Goal: Task Accomplishment & Management: Use online tool/utility

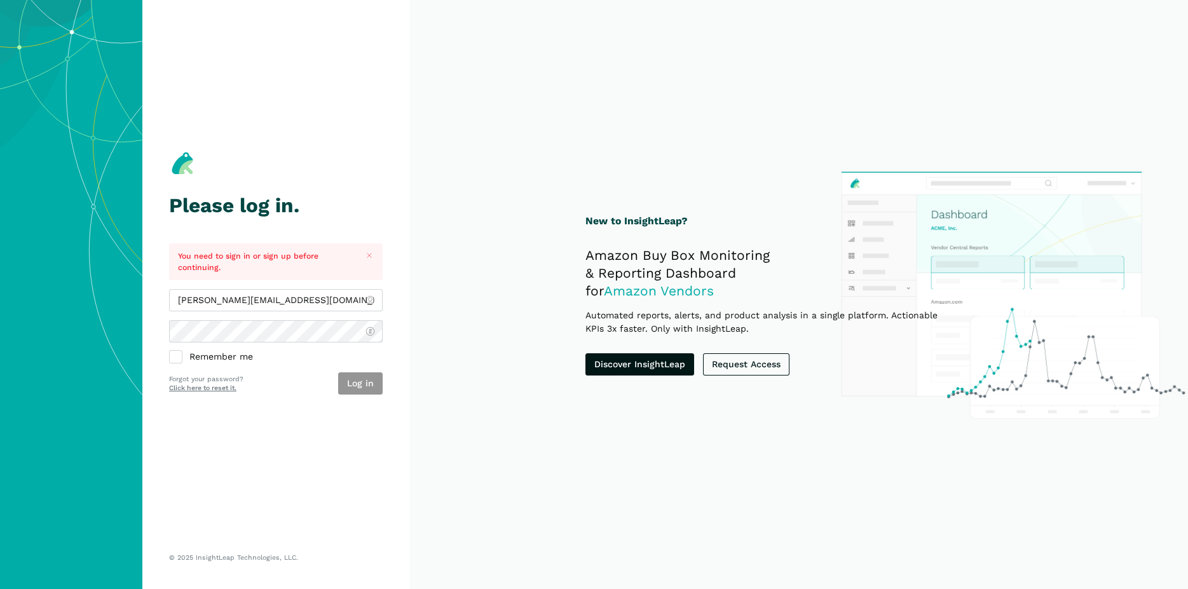
type input "[PERSON_NAME][EMAIL_ADDRESS][DOMAIN_NAME]"
click at [377, 387] on button "Log in" at bounding box center [360, 383] width 44 height 22
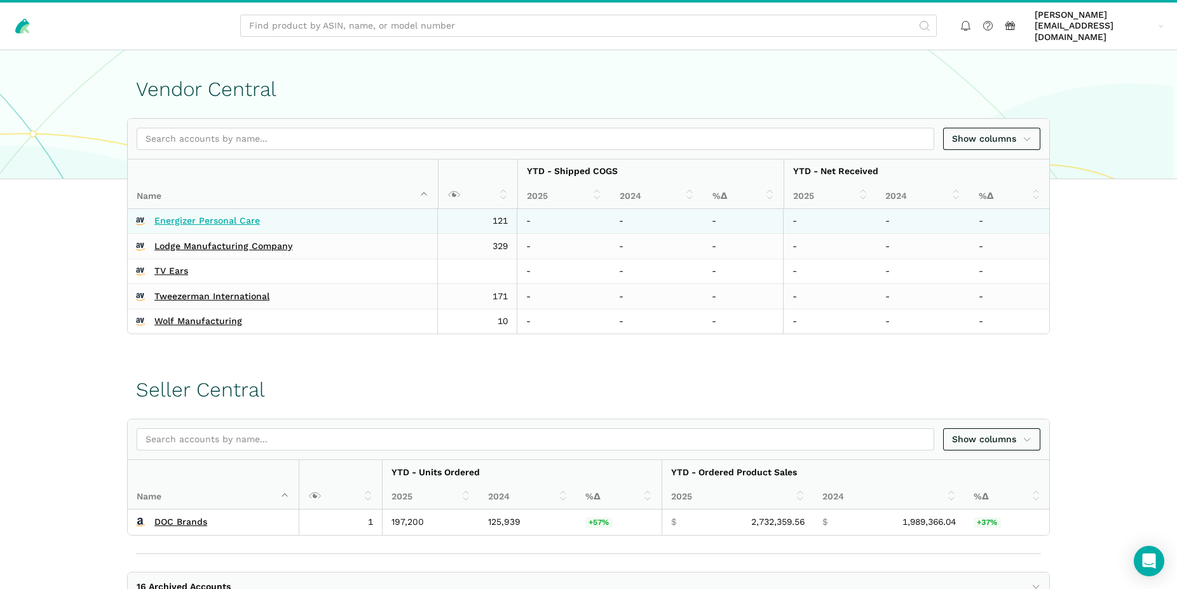
click at [242, 215] on link "Energizer Personal Care" at bounding box center [207, 220] width 106 height 11
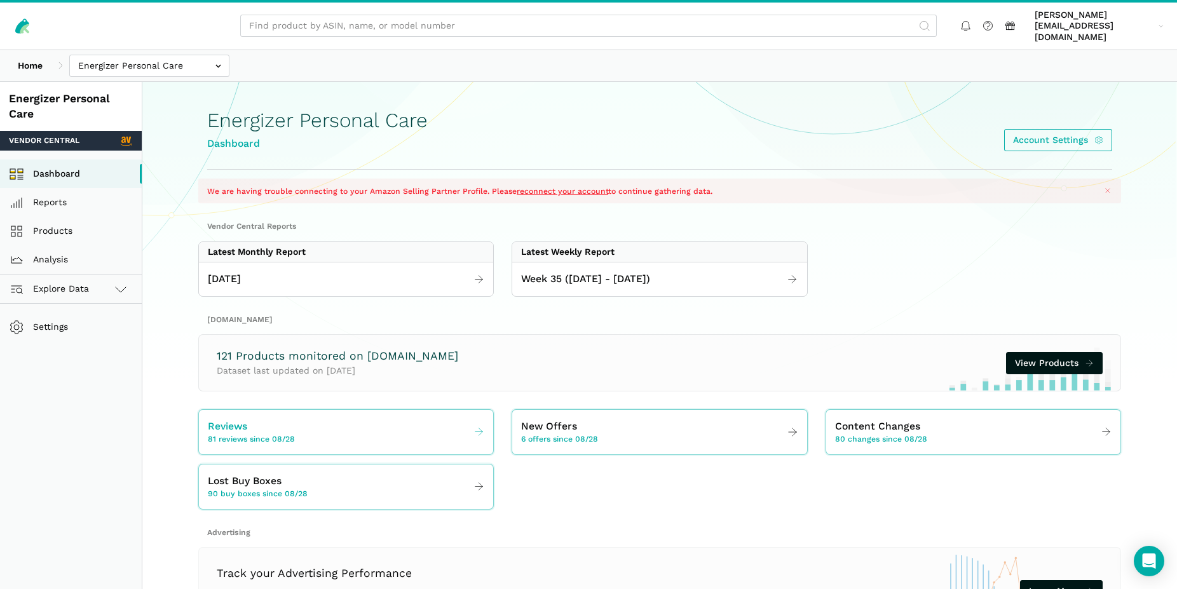
click at [254, 434] on span "81 reviews since 08/28" at bounding box center [251, 439] width 87 height 11
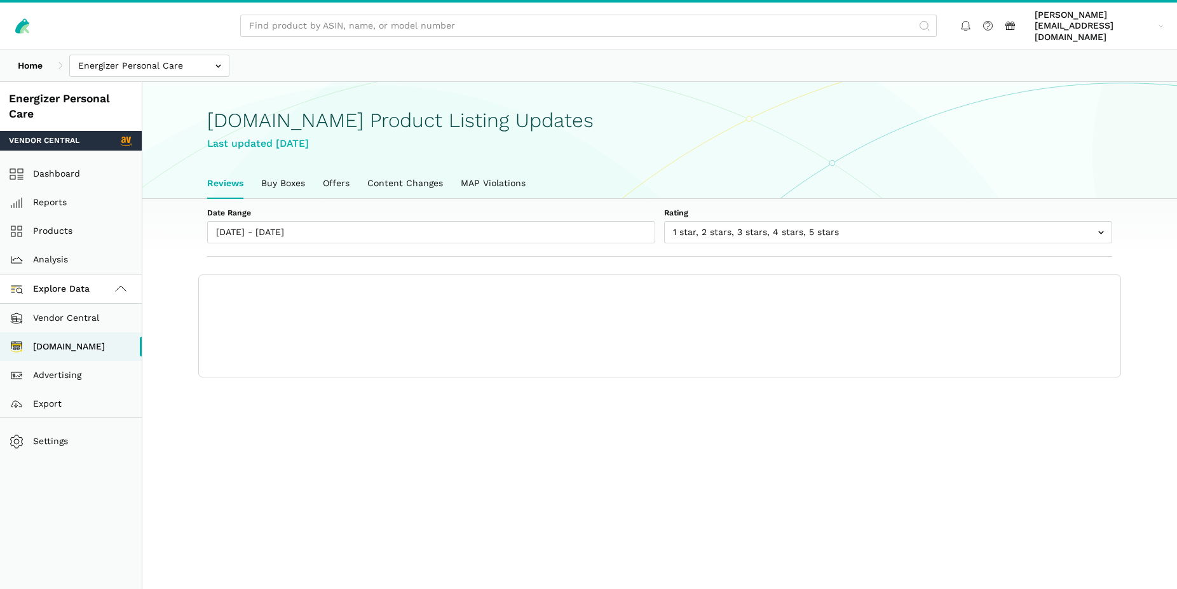
click at [254, 427] on main "[DOMAIN_NAME] Product Listing Updates Last updated [DATE] Reviews Buy Boxes Off…" at bounding box center [659, 376] width 1035 height 589
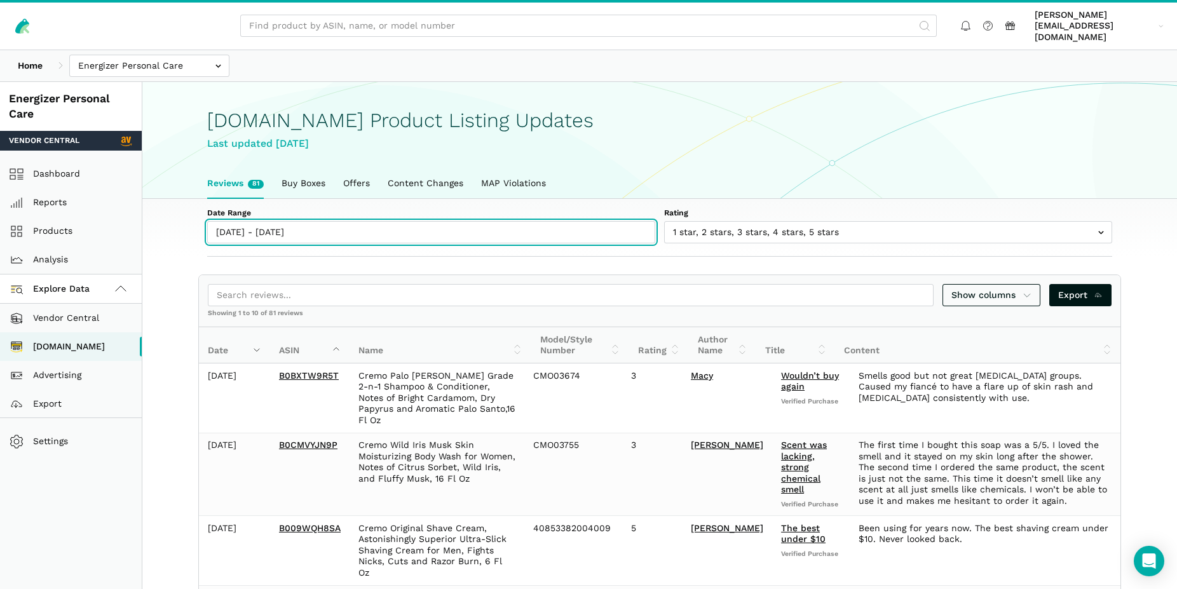
type input "08/28/2025"
type input "09/03/2025"
click at [250, 222] on input "08/28/2025 - 09/03/2025" at bounding box center [431, 232] width 448 height 22
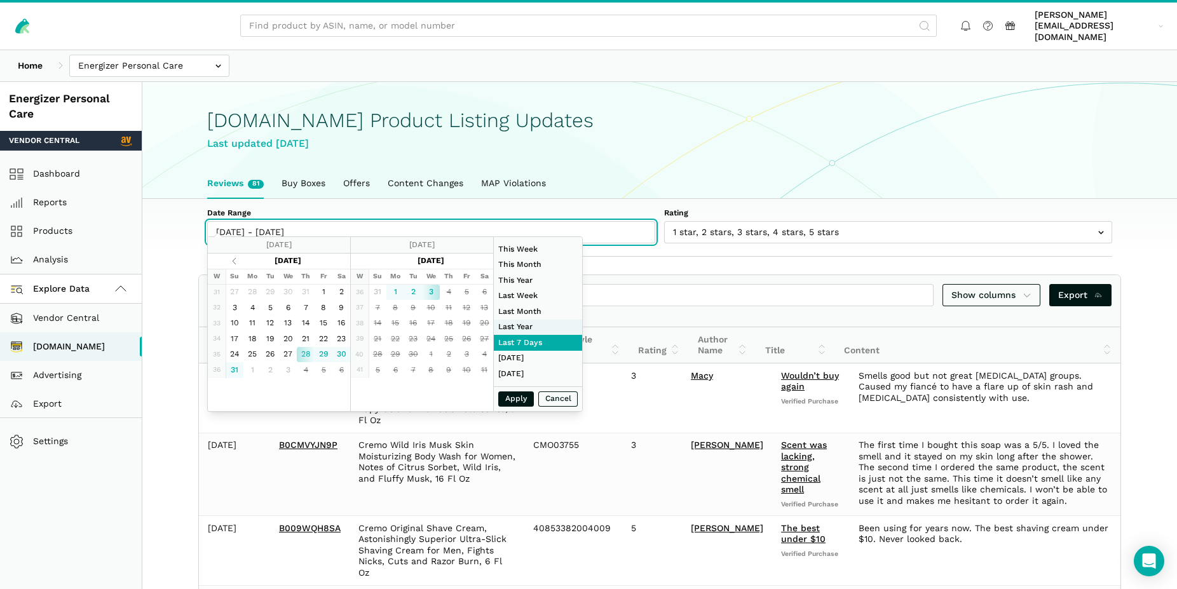
type input "01/01/2024"
type input "12/31/2024"
type input "[DATE]"
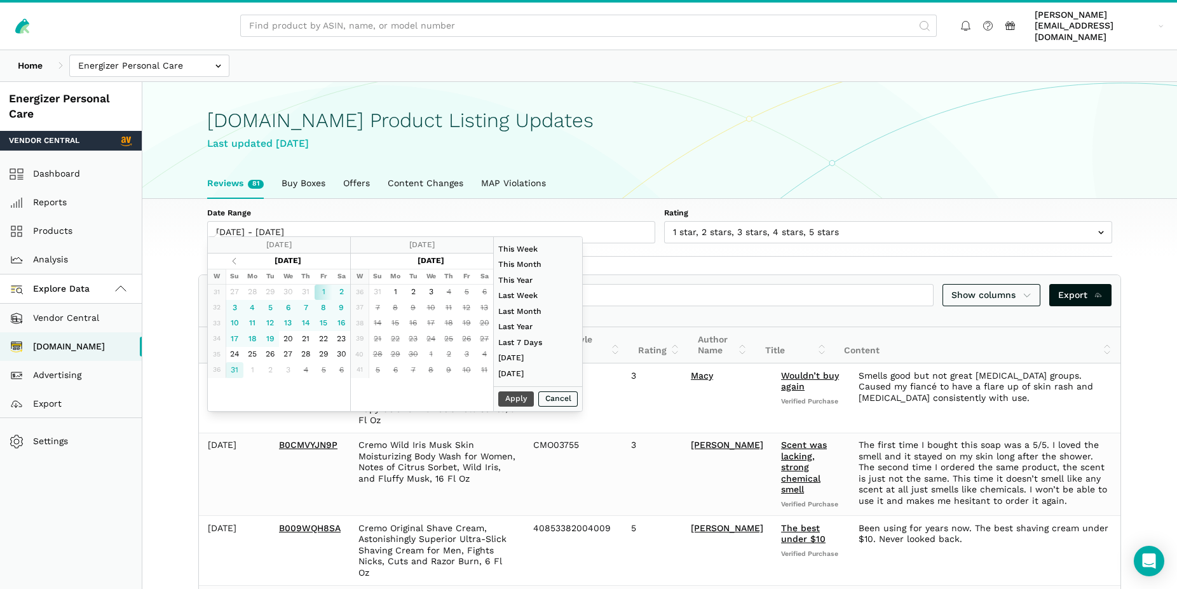
type input "[DATE]"
type input "07/01/2025"
type input "07/31/2025"
type input "08/17/2025"
type input "08/23/2025"
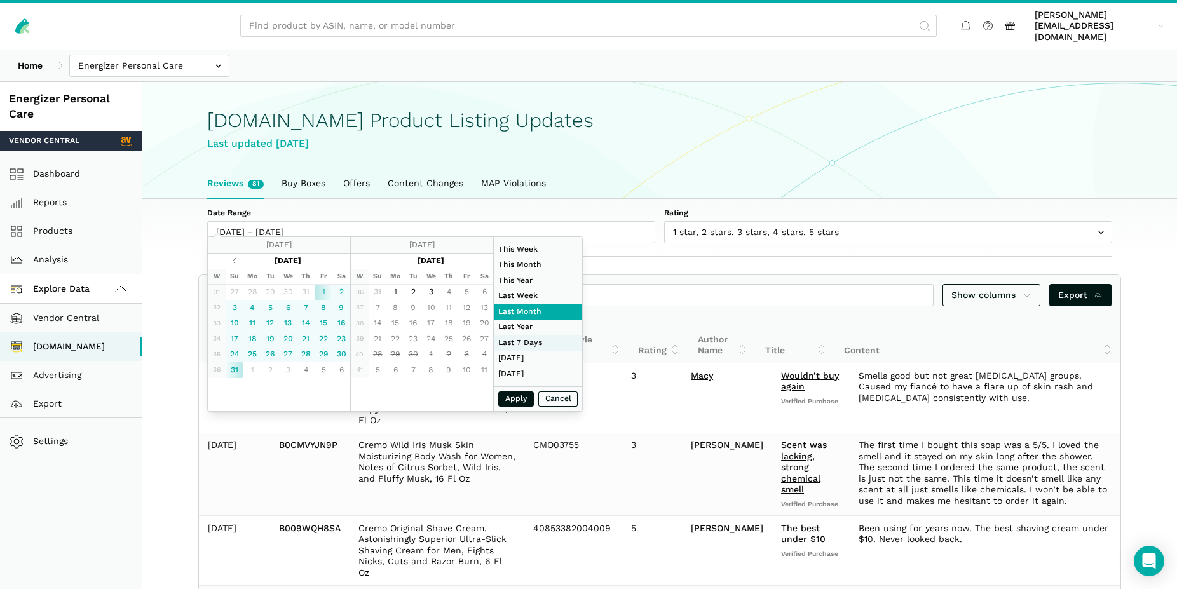
type input "[DATE]"
type input "08/17/2025"
type input "08/23/2025"
type input "07/01/2025"
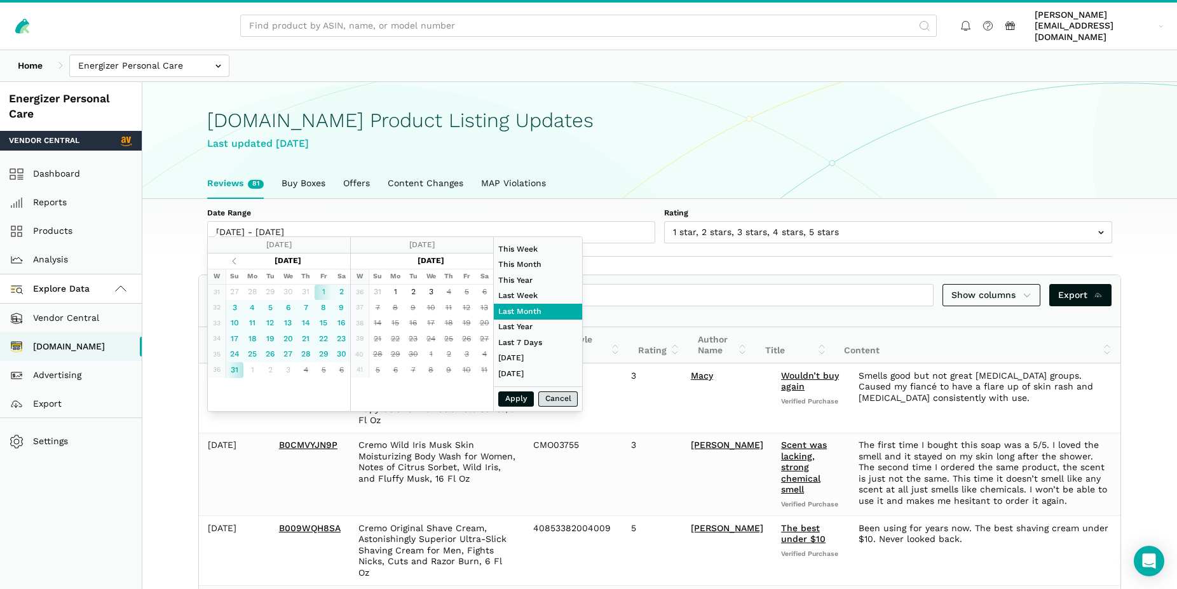
type input "07/31/2025"
type input "[DATE]"
click at [516, 399] on button "Apply" at bounding box center [516, 399] width 36 height 16
type input "[DATE] - [DATE]"
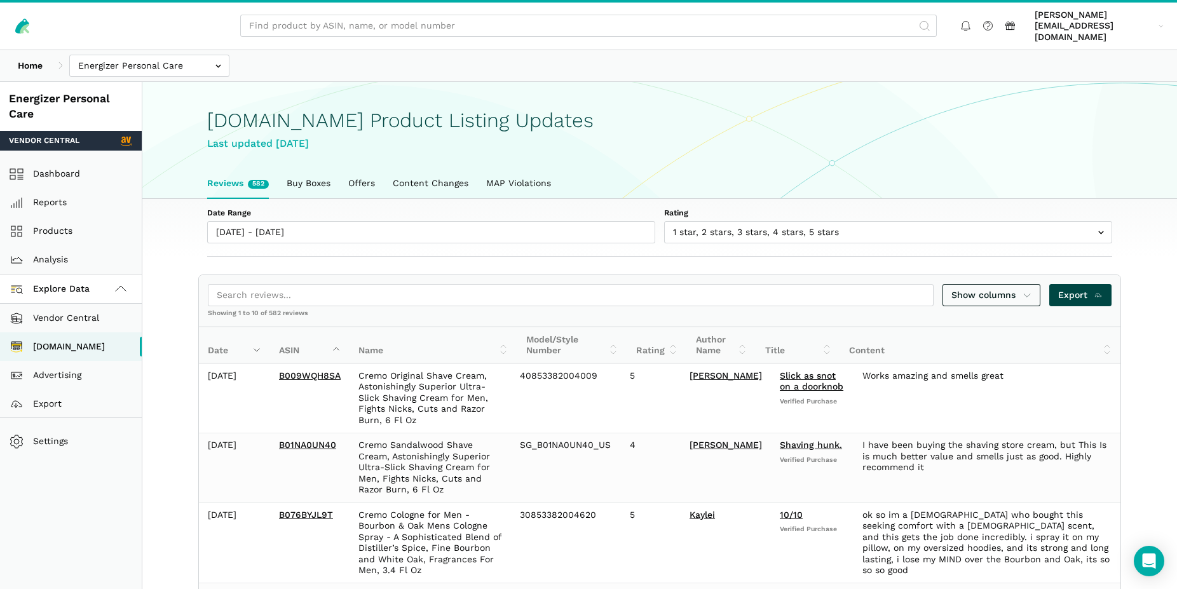
click at [1078, 289] on span "Export" at bounding box center [1080, 295] width 45 height 13
click at [97, 59] on input "text" at bounding box center [149, 66] width 160 height 22
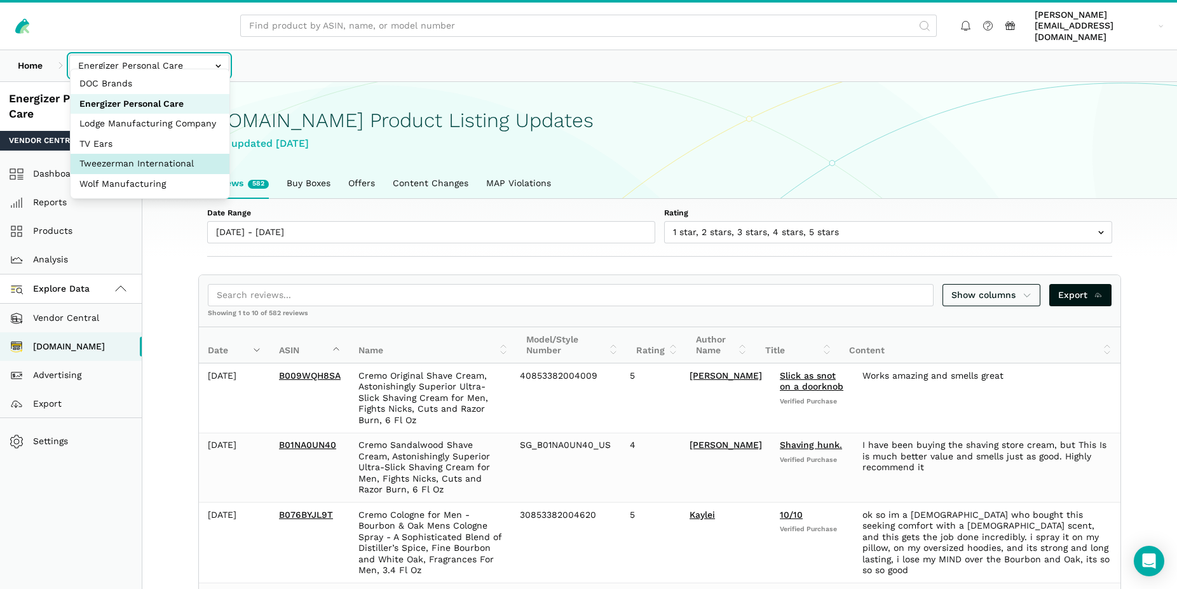
select select "SviVbJKxdJS2VyznKXFCoeqm"
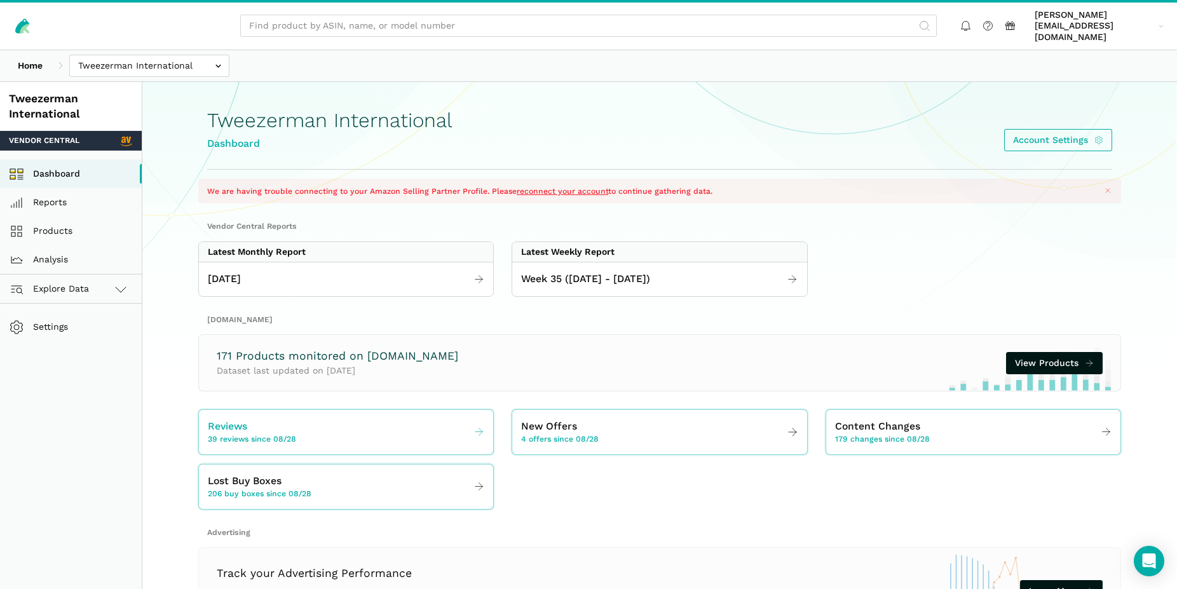
click at [255, 434] on span "39 reviews since 08/28" at bounding box center [252, 439] width 88 height 11
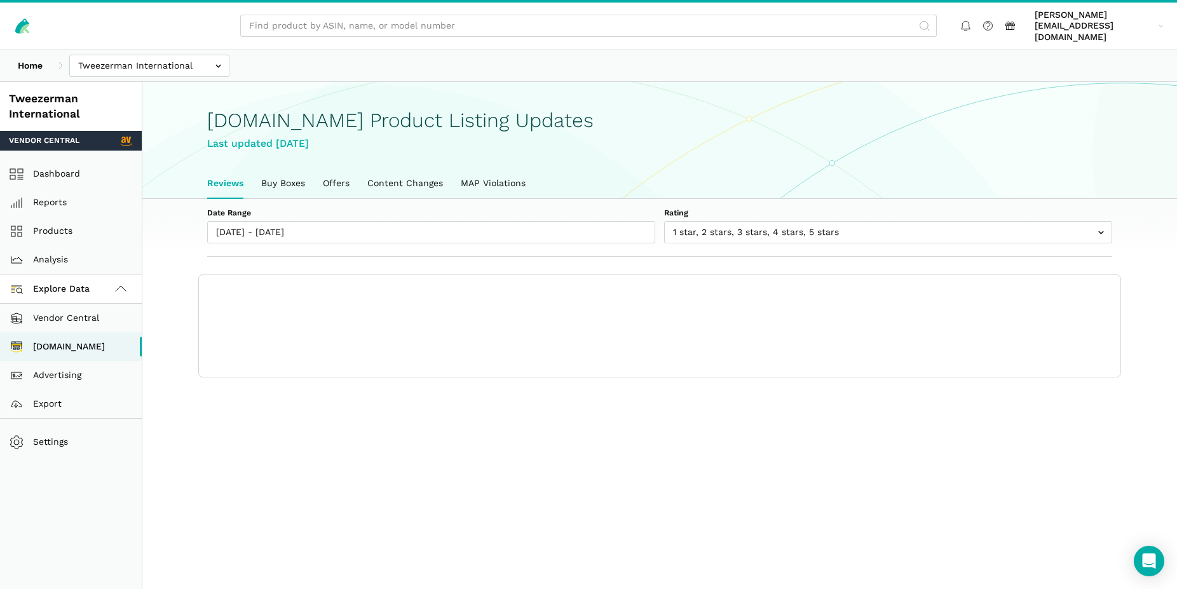
scroll to position [4, 0]
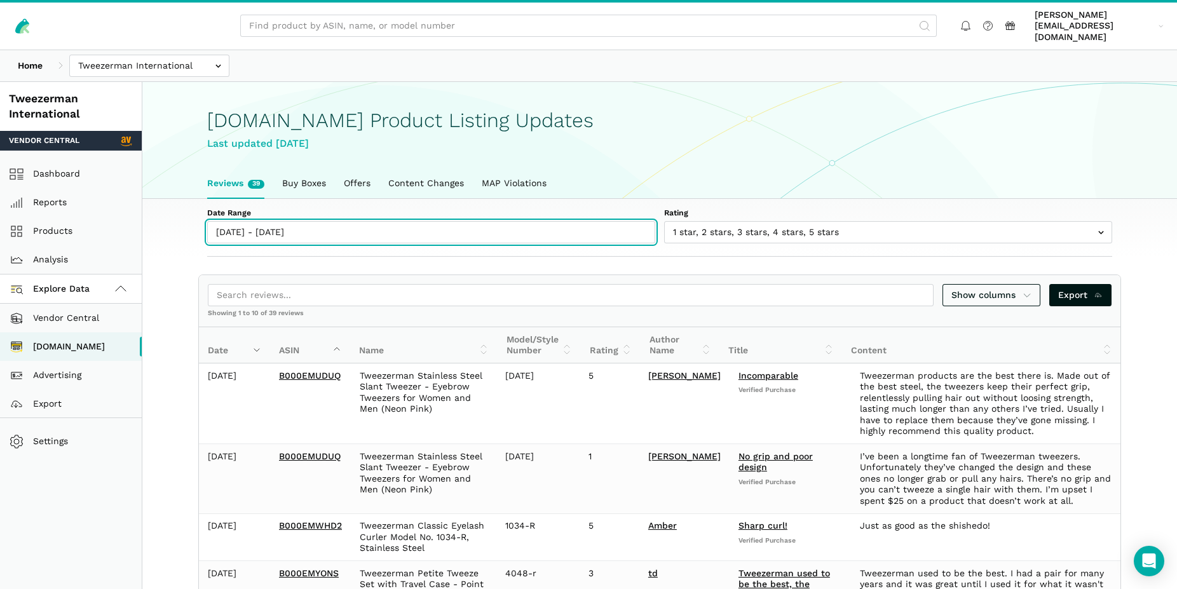
type input "[DATE]"
click at [306, 222] on input "[DATE] - [DATE]" at bounding box center [431, 232] width 448 height 22
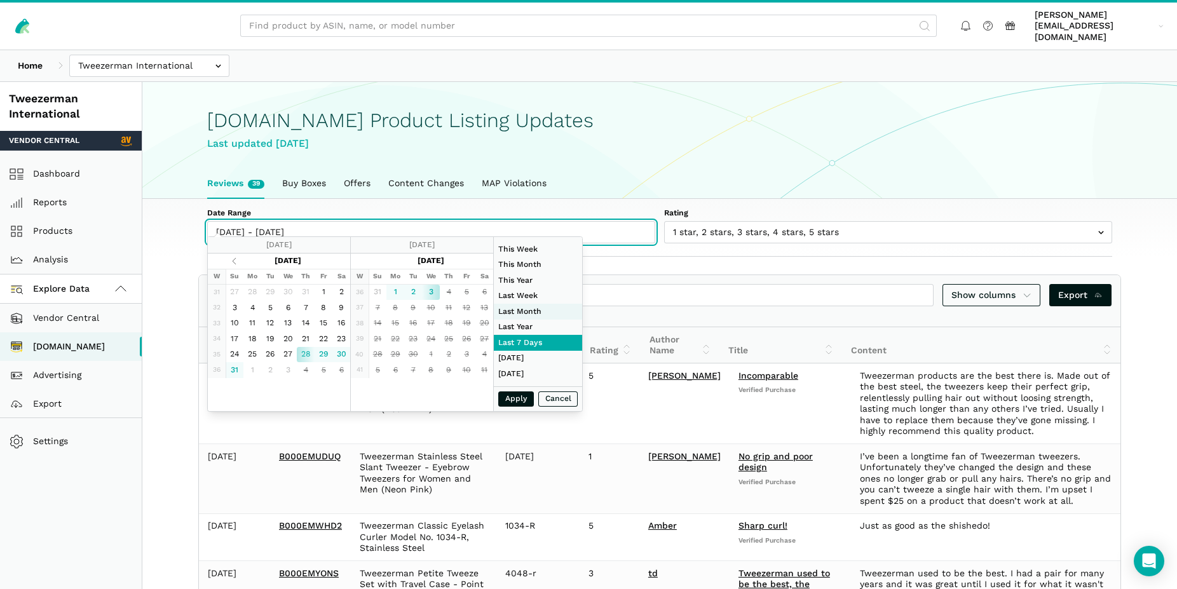
type input "[DATE]"
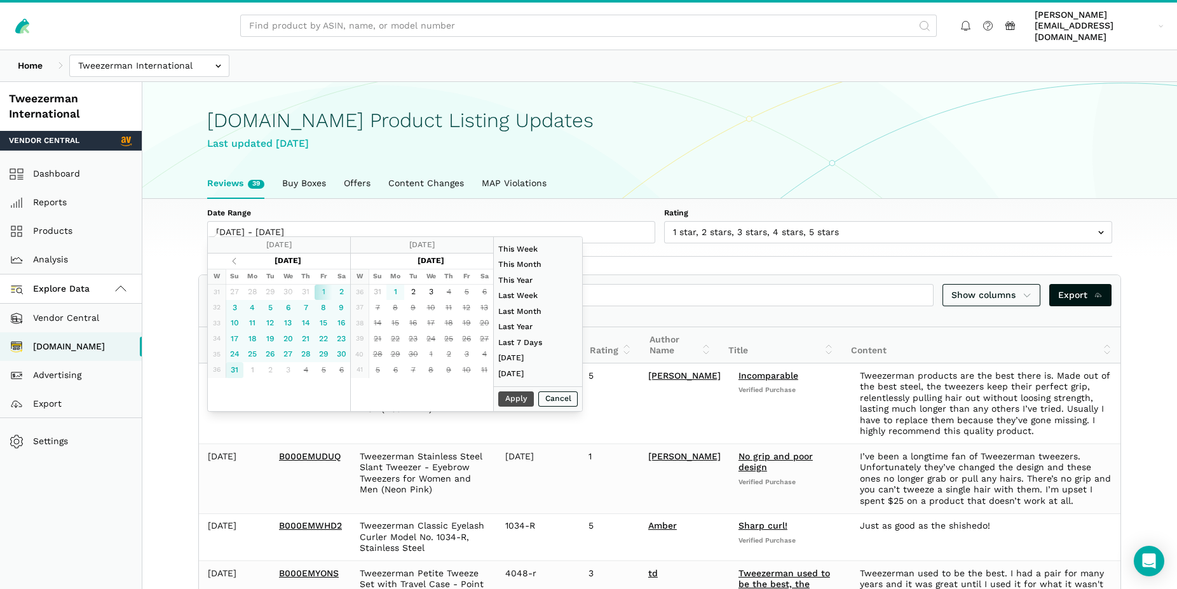
type input "[DATE]"
click at [514, 399] on button "Apply" at bounding box center [516, 399] width 36 height 16
type input "[DATE] - [DATE]"
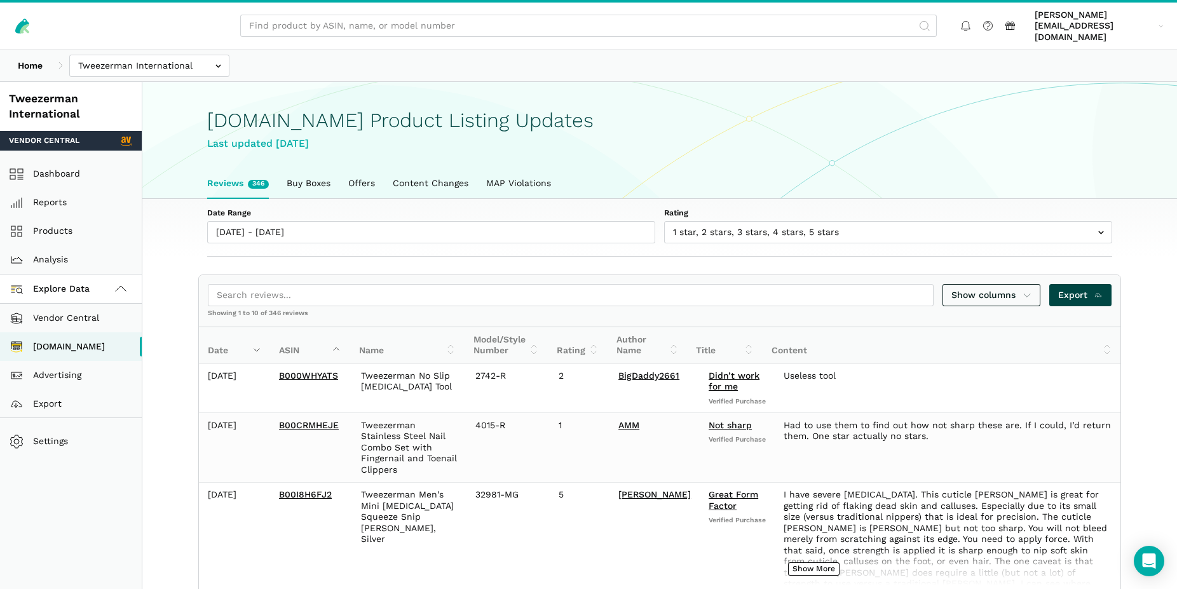
click at [1077, 289] on span "Export" at bounding box center [1080, 295] width 45 height 13
